Goal: Information Seeking & Learning: Learn about a topic

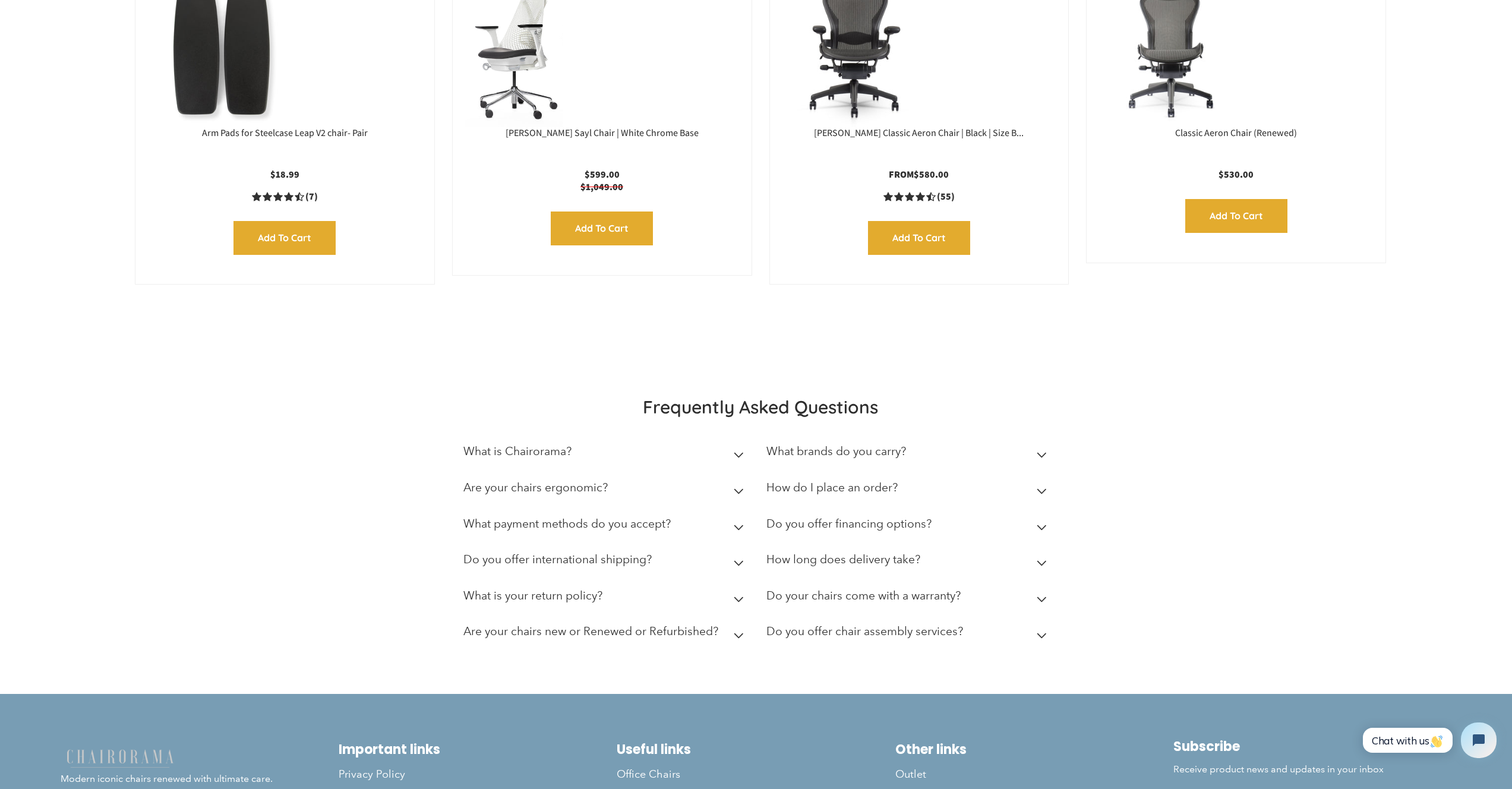
scroll to position [2799, 0]
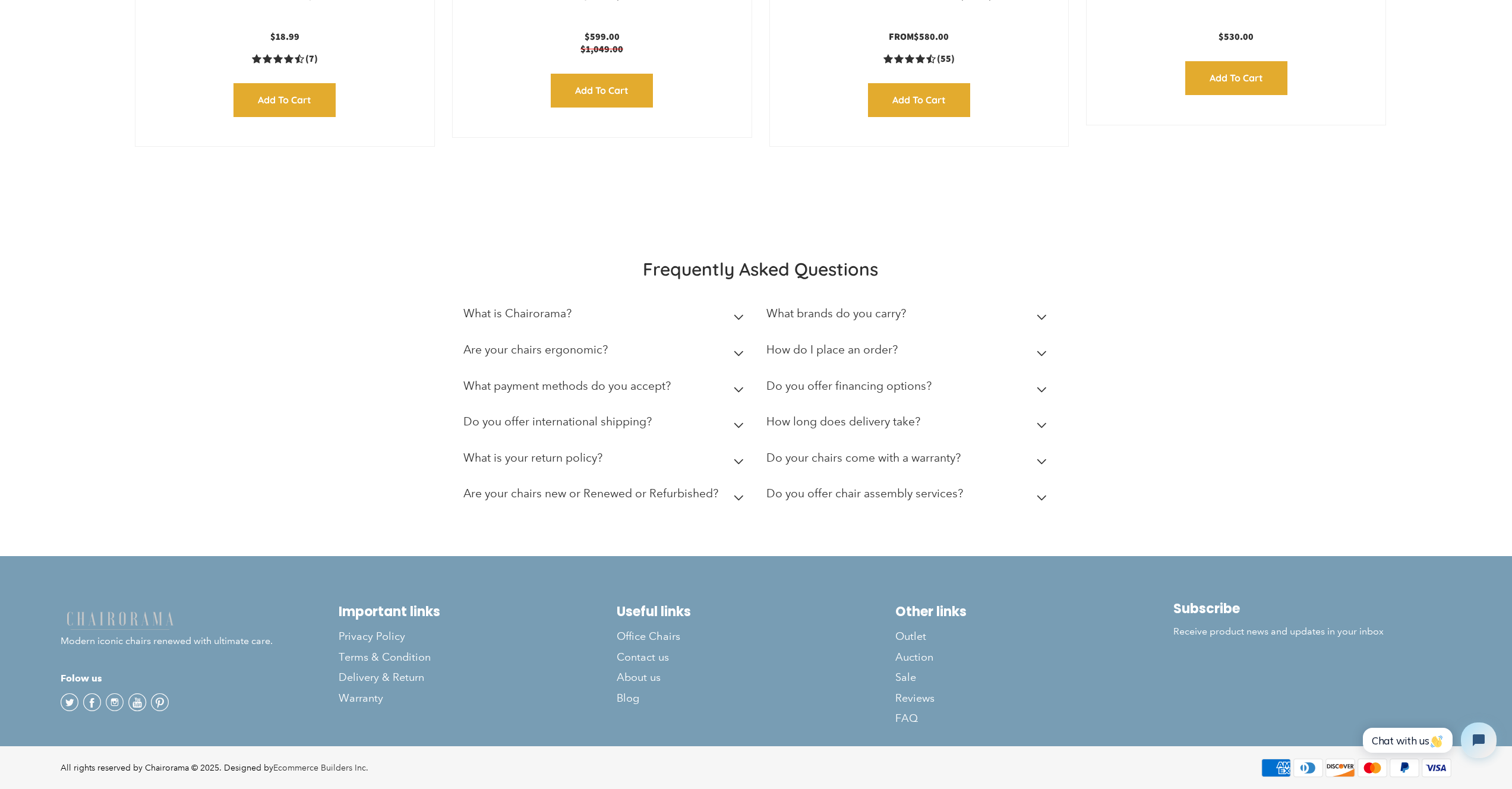
click at [733, 312] on summary "What is Chairorama?" at bounding box center [606, 316] width 285 height 36
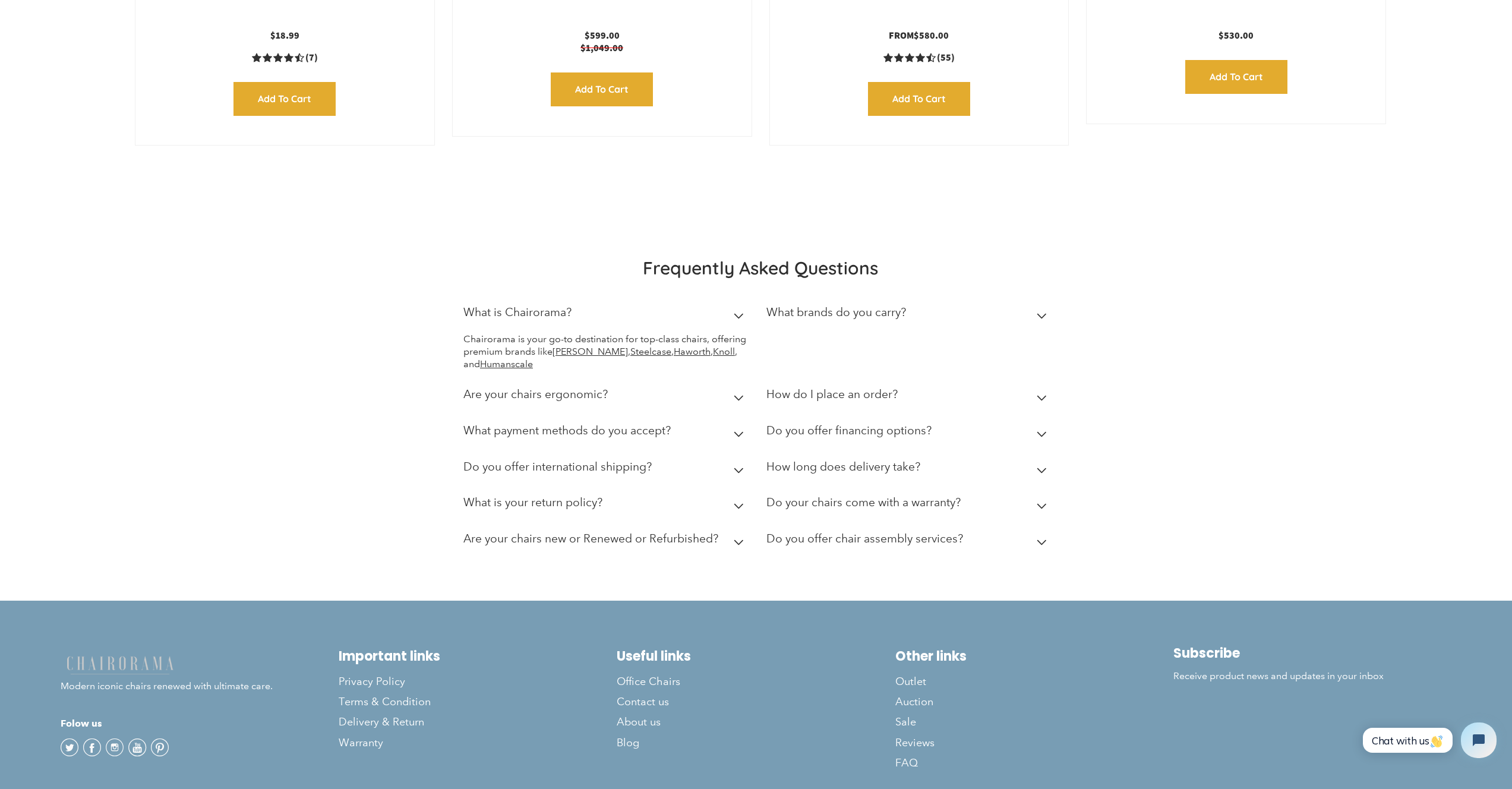
click at [734, 314] on icon at bounding box center [738, 316] width 10 height 6
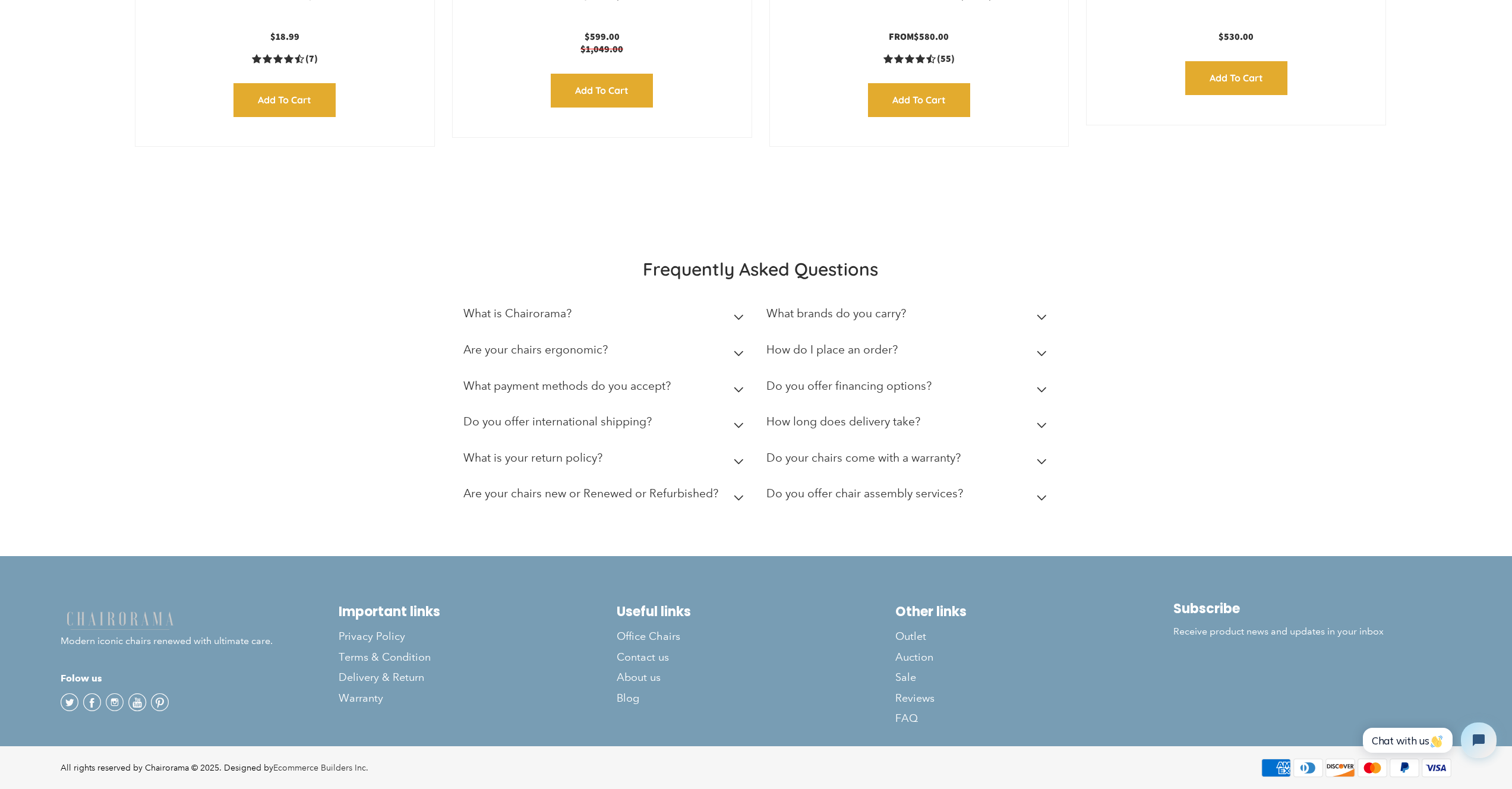
click at [734, 314] on icon at bounding box center [738, 317] width 10 height 6
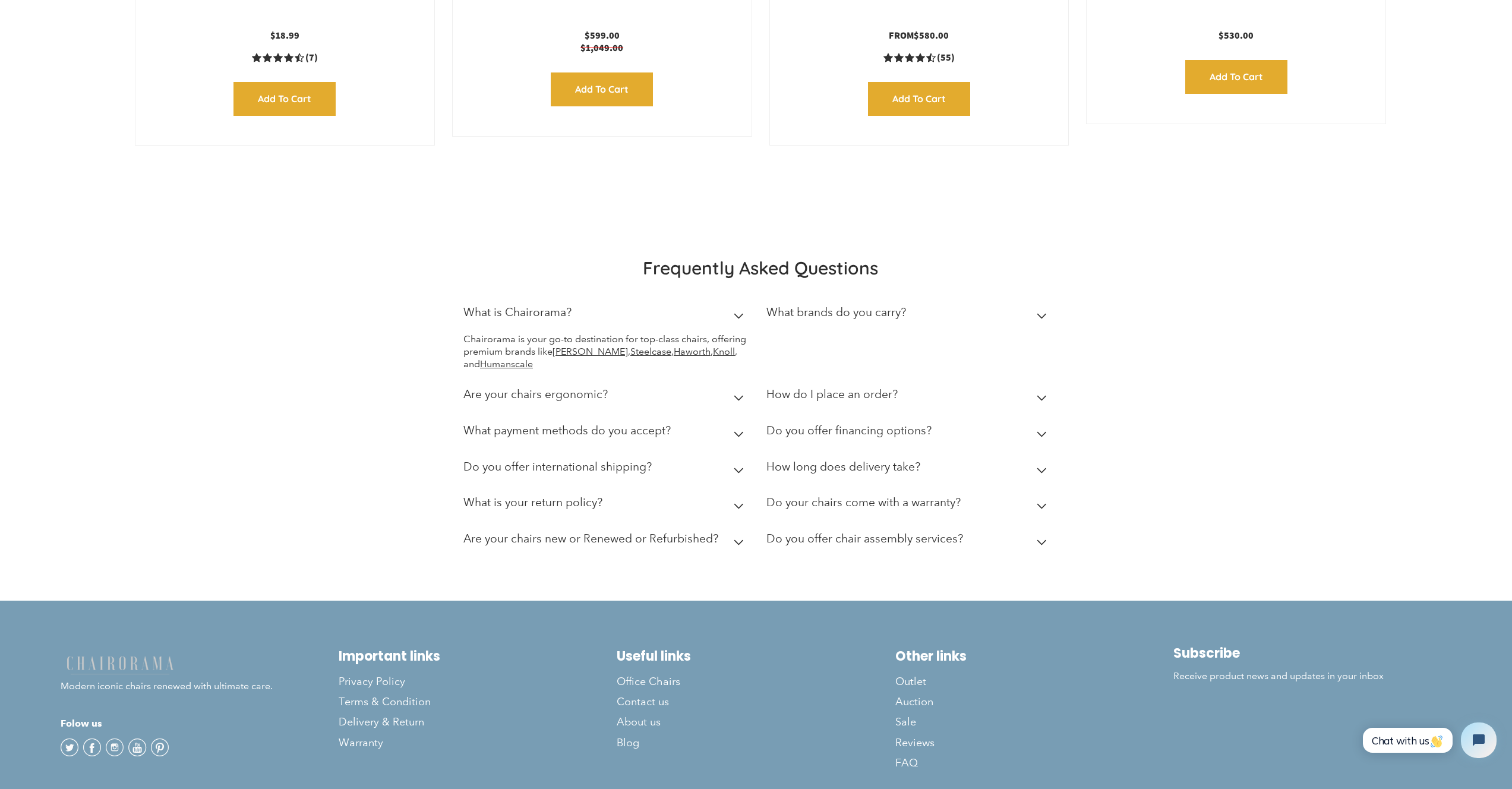
click at [594, 241] on div "Frequently Asked Questions What is Chairorama? Chairorama is your go-to destina…" at bounding box center [756, 408] width 1512 height 386
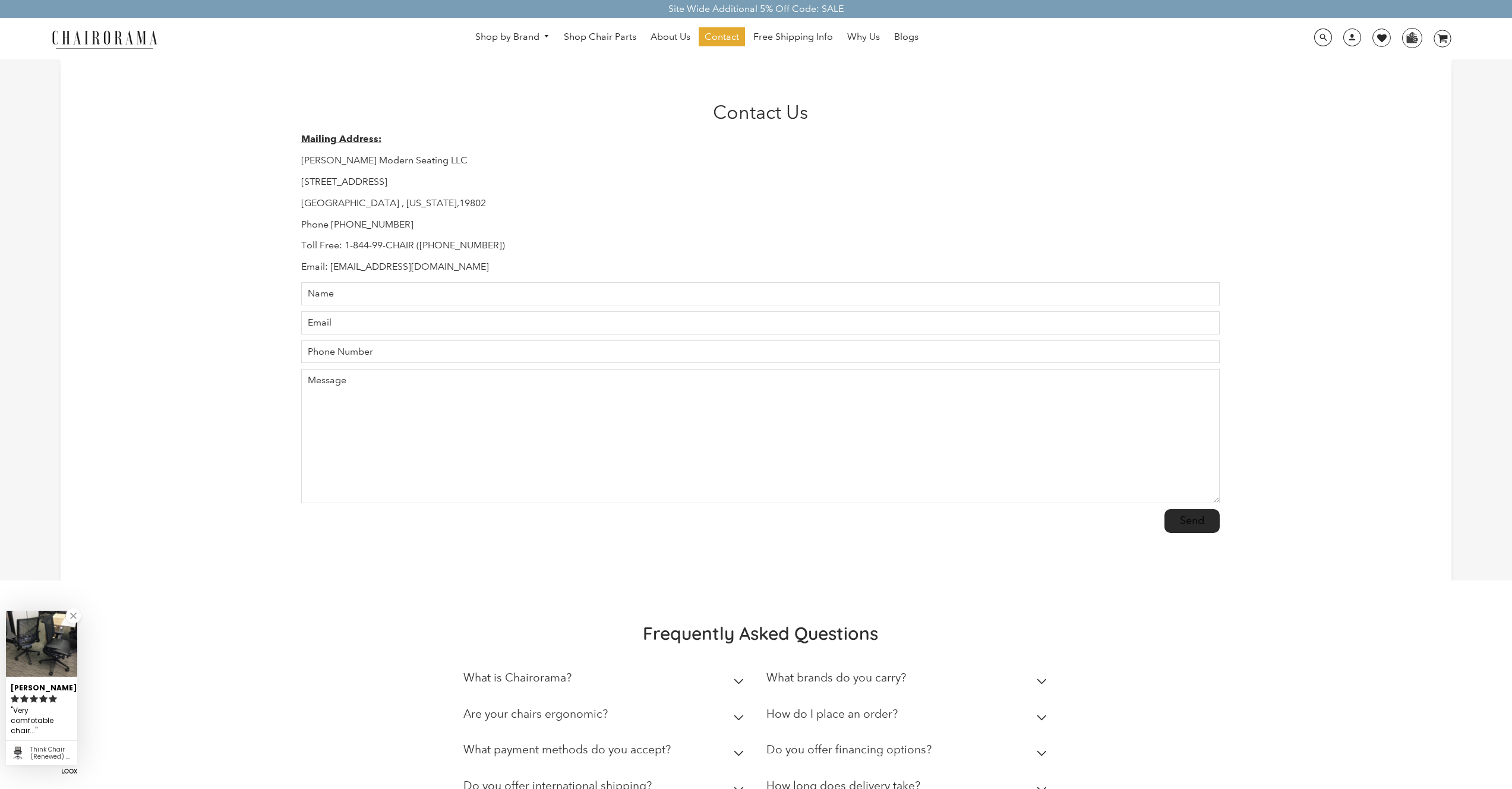
drag, startPoint x: 314, startPoint y: 177, endPoint x: 428, endPoint y: 184, distance: 114.2
click at [428, 184] on div "Contact Us Mailing Address: Hudson Modern Seating LLC 1245 E 16 th Street Wilmi…" at bounding box center [756, 320] width 927 height 438
